Goal: Information Seeking & Learning: Find contact information

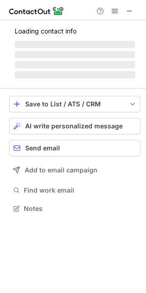
scroll to position [207, 146]
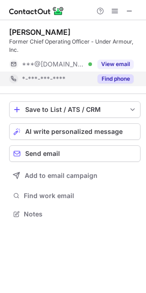
click at [87, 76] on div "*-***-***-****" at bounding box center [57, 79] width 70 height 8
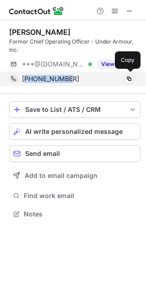
drag, startPoint x: 26, startPoint y: 76, endPoint x: 79, endPoint y: 82, distance: 53.0
click at [79, 82] on div "+14802591523" at bounding box center [78, 79] width 112 height 8
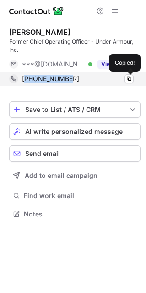
click at [52, 78] on span "+14802591523" at bounding box center [50, 79] width 57 height 8
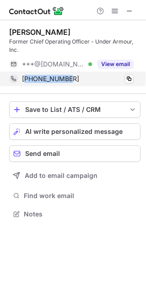
click at [52, 78] on span "+14802591523" at bounding box center [50, 79] width 57 height 8
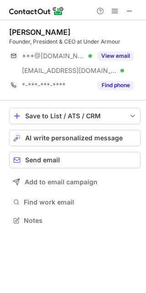
scroll to position [214, 146]
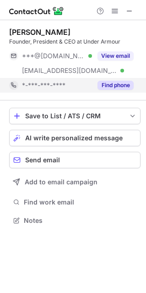
click at [96, 86] on div "Find phone" at bounding box center [113, 85] width 42 height 15
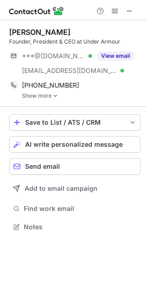
click at [55, 97] on img at bounding box center [55, 96] width 5 height 6
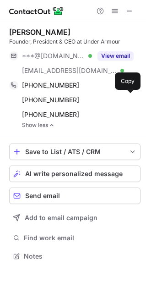
scroll to position [249, 146]
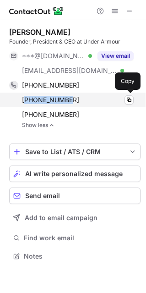
drag, startPoint x: 69, startPoint y: 99, endPoint x: 27, endPoint y: 100, distance: 41.7
click at [26, 100] on div "+14108230511" at bounding box center [78, 100] width 112 height 8
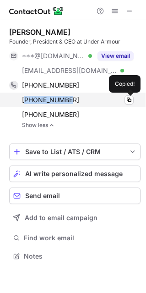
copy span "14108230511"
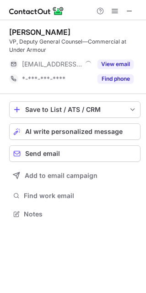
scroll to position [207, 146]
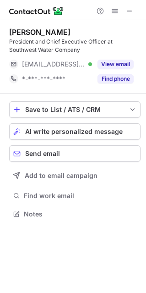
scroll to position [207, 146]
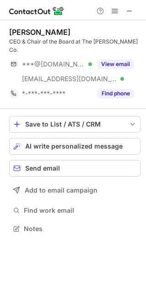
scroll to position [214, 146]
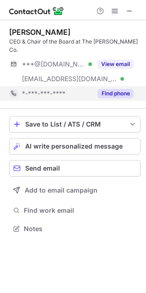
click at [87, 89] on div "*-***-***-****" at bounding box center [50, 93] width 83 height 15
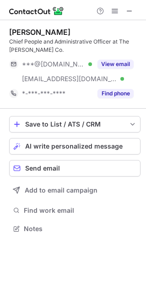
scroll to position [222, 146]
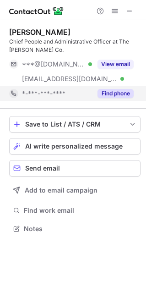
click at [55, 90] on span "*-***-***-****" at bounding box center [44, 93] width 44 height 8
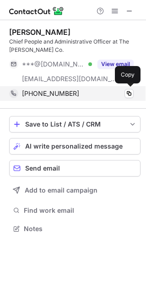
click at [55, 92] on span "+13129612322" at bounding box center [50, 93] width 57 height 8
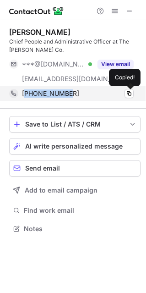
click at [55, 92] on span "+13129612322" at bounding box center [50, 93] width 57 height 8
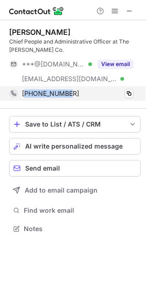
click at [84, 88] on div "+13129612322 Copy" at bounding box center [71, 93] width 125 height 15
copy span "13129612322"
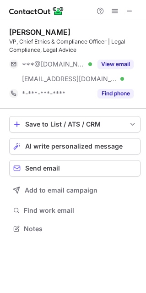
scroll to position [222, 146]
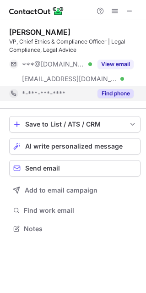
click at [39, 97] on span "*-***-***-****" at bounding box center [44, 93] width 44 height 8
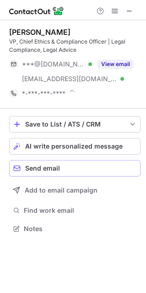
scroll to position [228, 146]
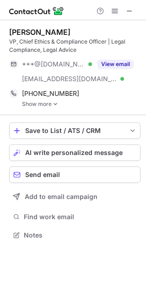
click at [46, 104] on link "Show more" at bounding box center [81, 104] width 119 height 6
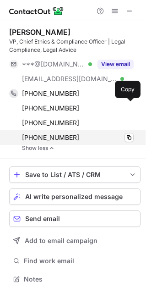
scroll to position [272, 146]
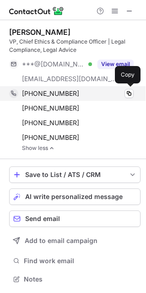
click at [34, 93] on span "+12023787123" at bounding box center [50, 93] width 57 height 8
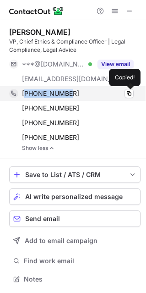
click at [34, 93] on span "+12023787123" at bounding box center [50, 93] width 57 height 8
copy span "12023787123"
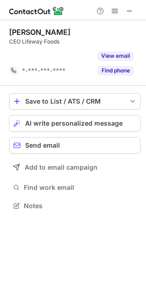
scroll to position [184, 146]
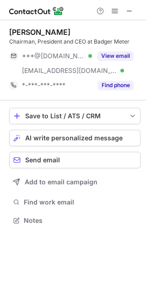
scroll to position [214, 146]
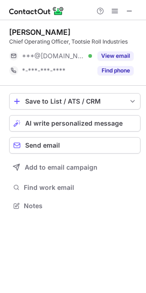
scroll to position [199, 146]
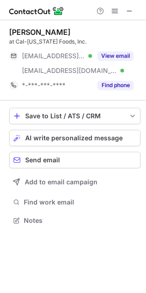
scroll to position [214, 146]
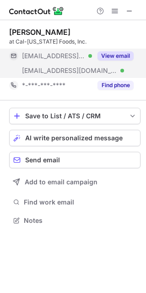
click at [63, 63] on div "[EMAIL_ADDRESS][DOMAIN_NAME] Verified" at bounding box center [50, 70] width 83 height 15
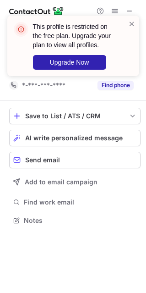
click at [65, 82] on div "This profile is restricted on the free plan. Upgrade your plan to view all prof…" at bounding box center [73, 49] width 147 height 86
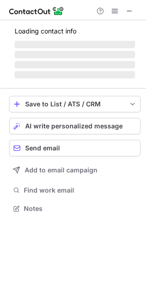
scroll to position [207, 146]
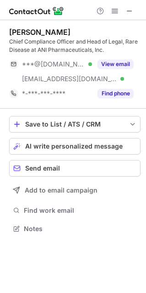
scroll to position [222, 146]
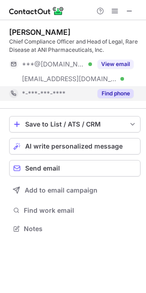
click at [129, 99] on div "Find phone" at bounding box center [113, 93] width 42 height 15
